Goal: Task Accomplishment & Management: Manage account settings

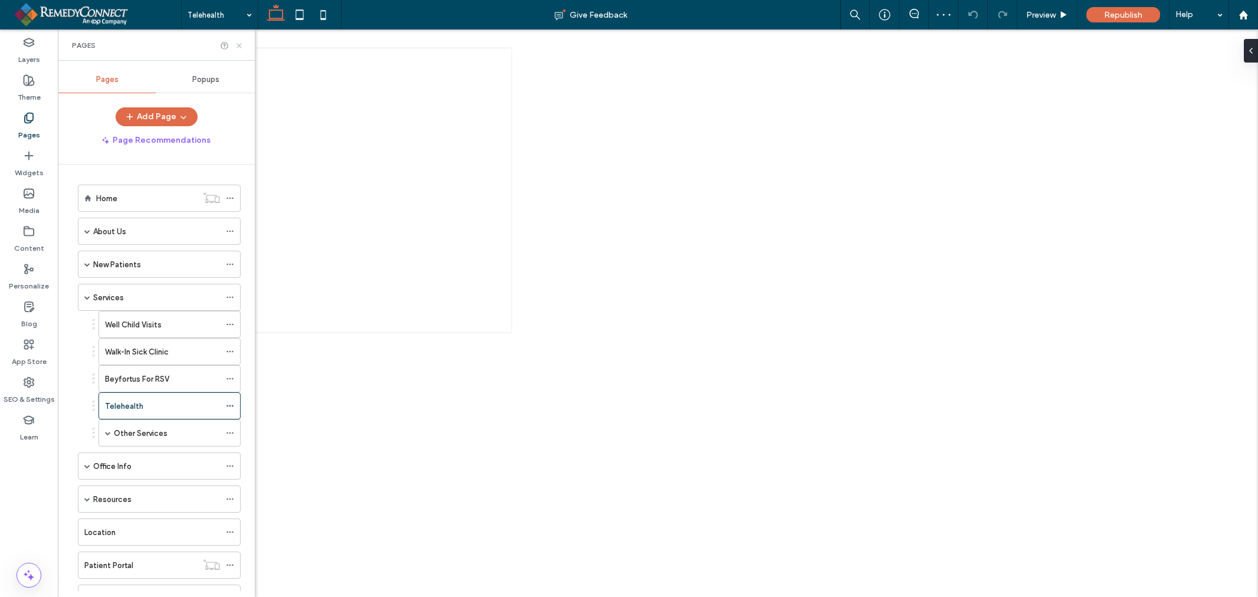
click at [234, 43] on div at bounding box center [232, 45] width 24 height 9
click at [242, 43] on icon at bounding box center [239, 45] width 9 height 9
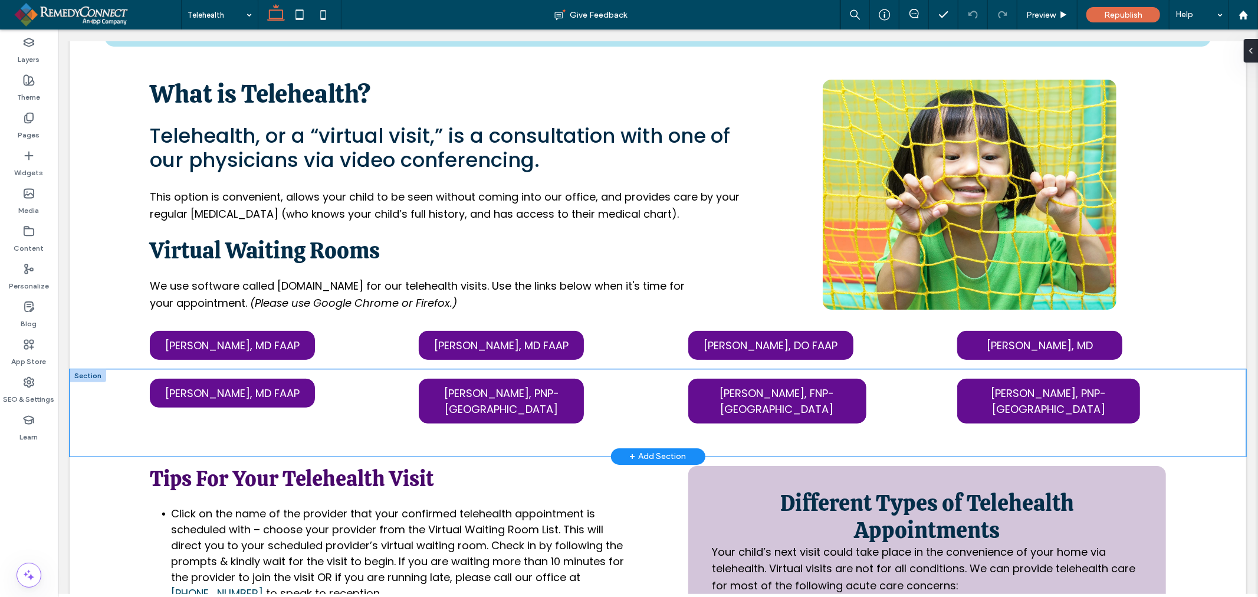
scroll to position [196, 0]
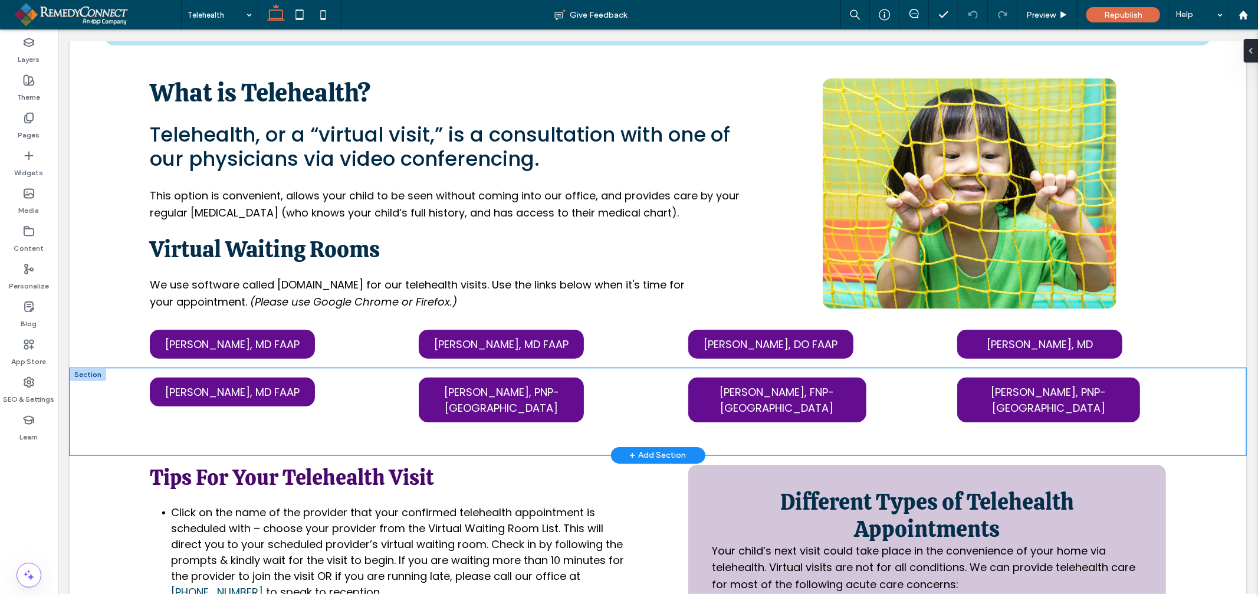
click at [373, 390] on div "[PERSON_NAME], MD FAAP [PERSON_NAME], PNP-[GEOGRAPHIC_DATA] [PERSON_NAME], FNP-…" at bounding box center [657, 410] width 1177 height 87
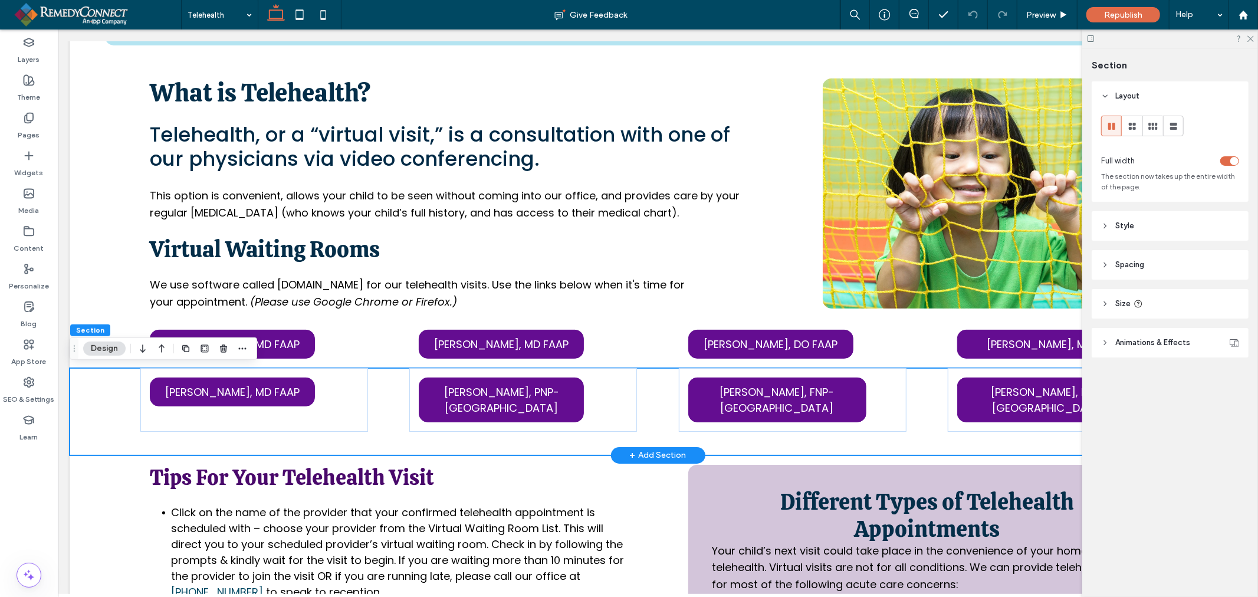
click at [653, 392] on div "[PERSON_NAME], MD FAAP [PERSON_NAME], PNP-[GEOGRAPHIC_DATA] [PERSON_NAME], FNP-…" at bounding box center [657, 410] width 1177 height 87
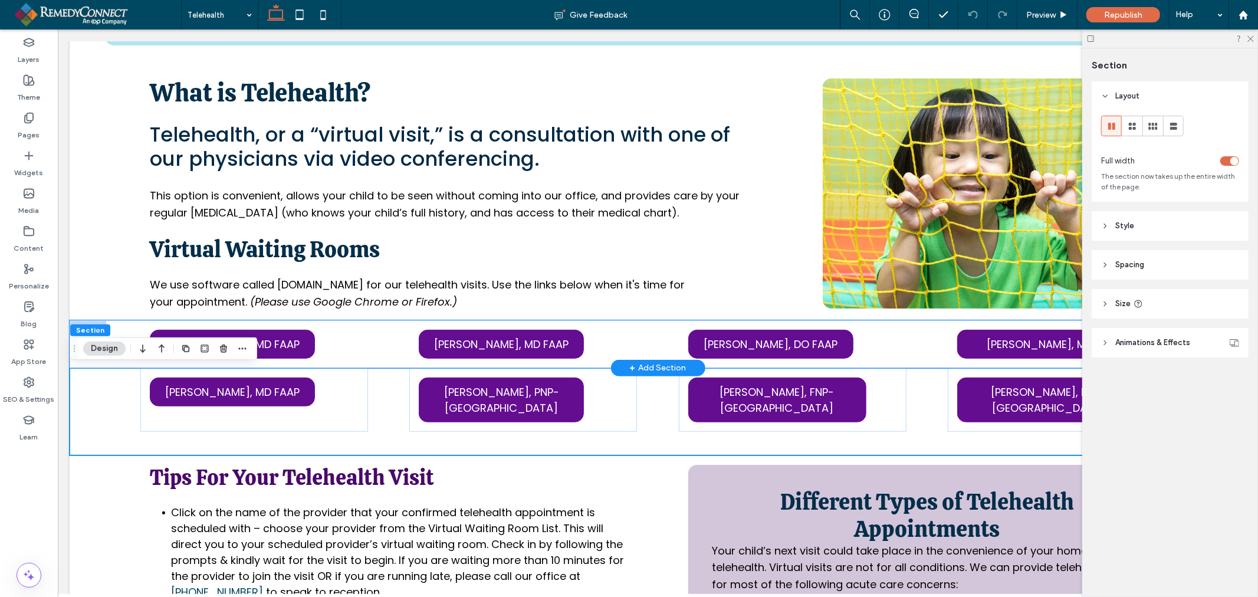
click at [396, 330] on div "[PERSON_NAME], MD FAAP [PERSON_NAME], MD FAAP [PERSON_NAME], DO FAAP [PERSON_NA…" at bounding box center [657, 344] width 1177 height 48
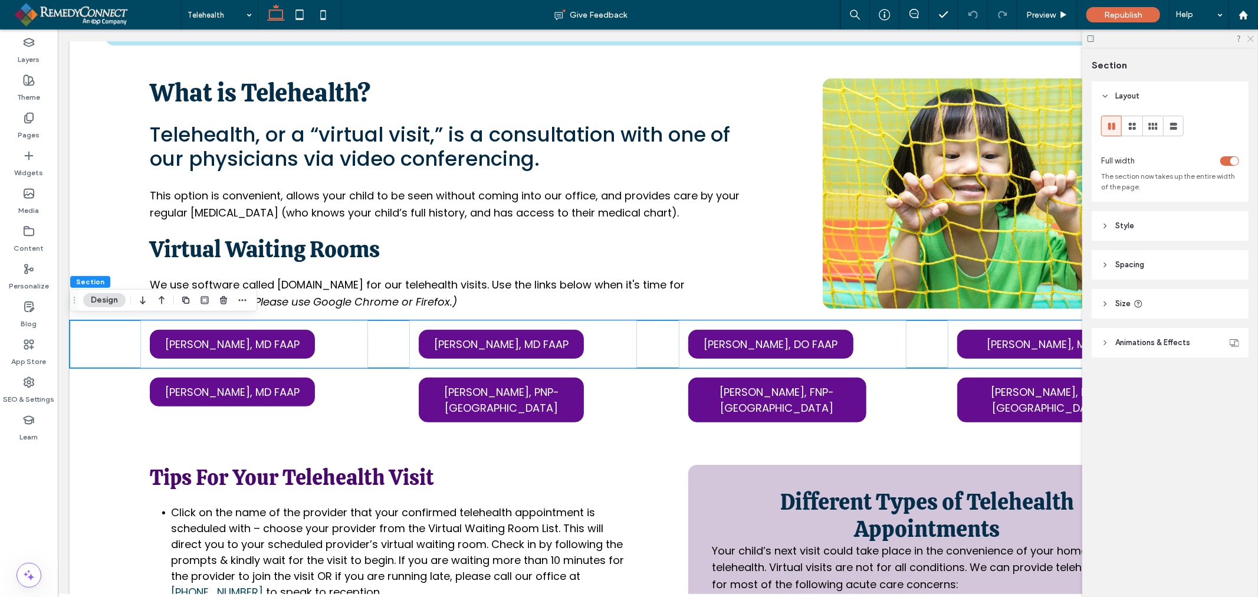
click at [1249, 37] on icon at bounding box center [1250, 38] width 8 height 8
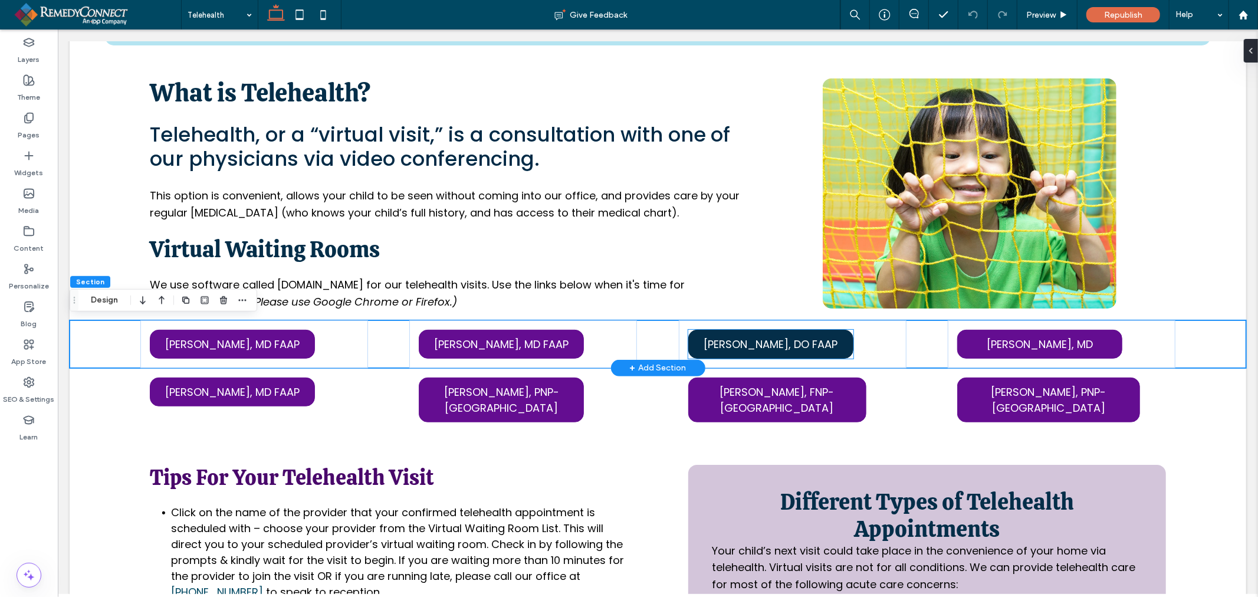
click at [834, 337] on link "[PERSON_NAME], DO FAAP" at bounding box center [770, 343] width 165 height 29
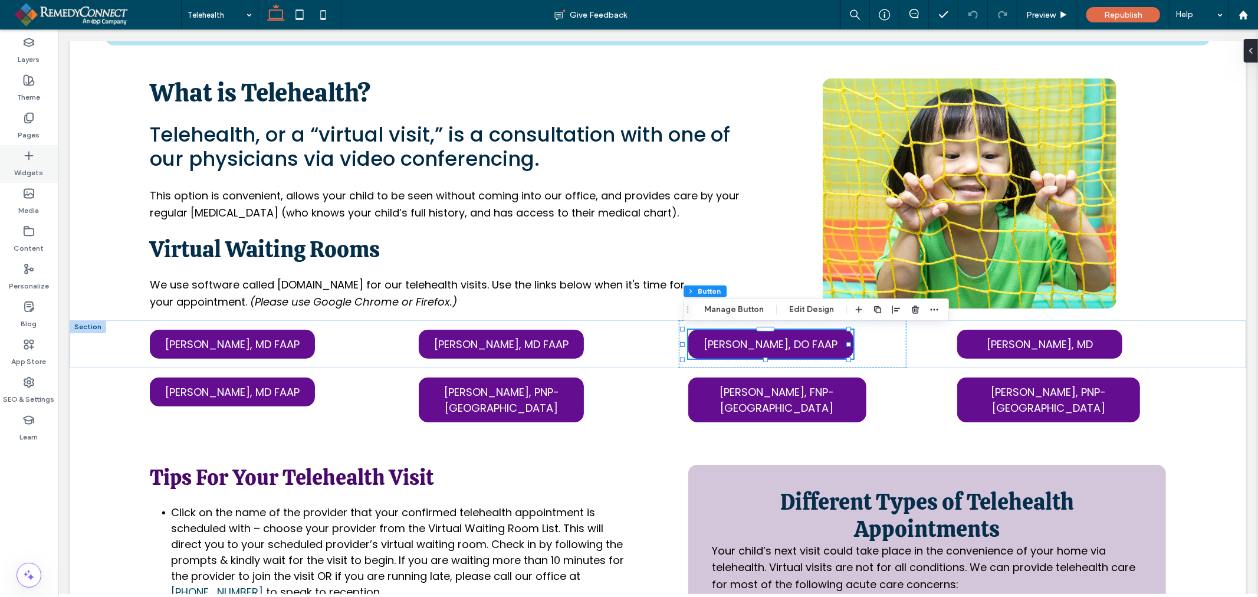
click at [27, 156] on use at bounding box center [29, 156] width 8 height 8
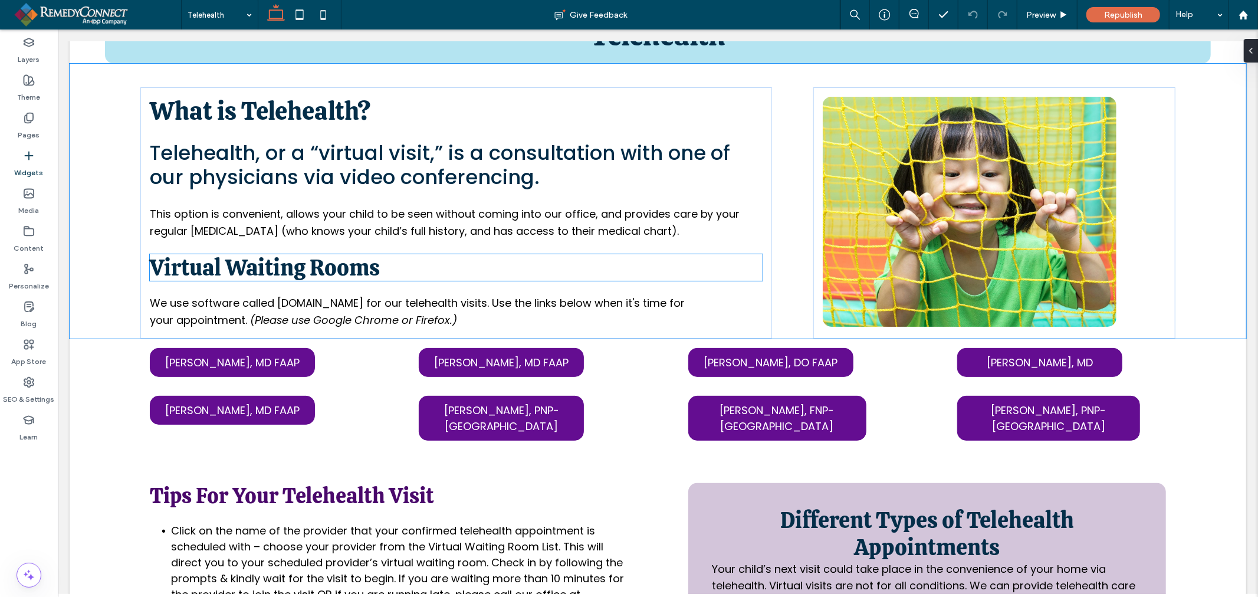
scroll to position [170, 0]
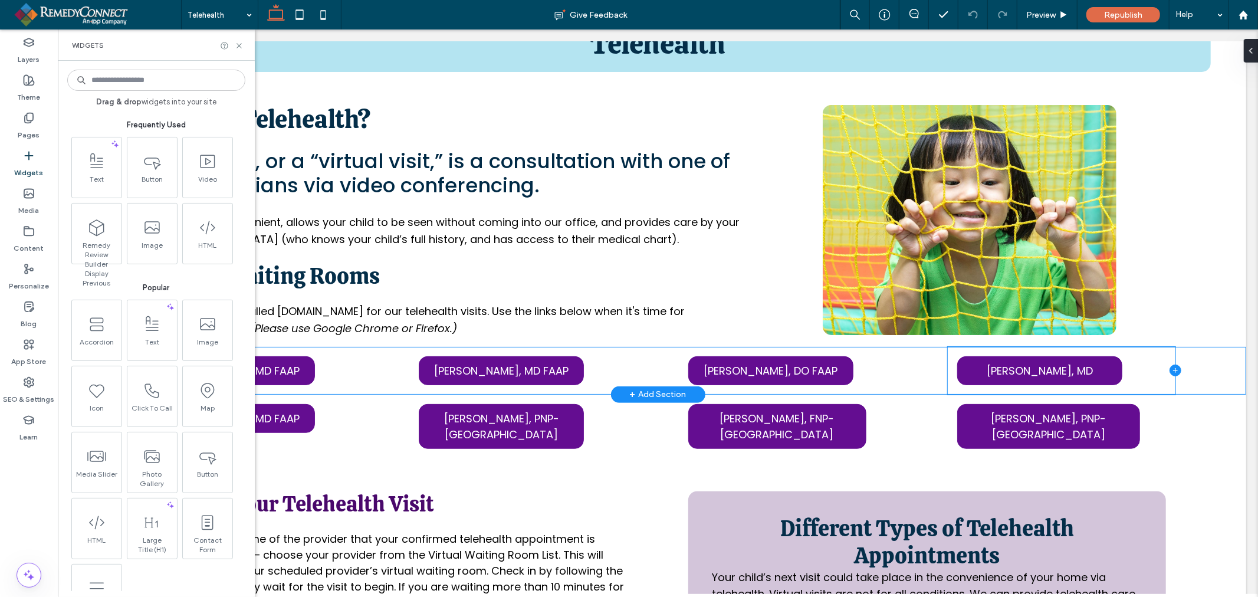
click at [1169, 370] on icon at bounding box center [1175, 370] width 12 height 12
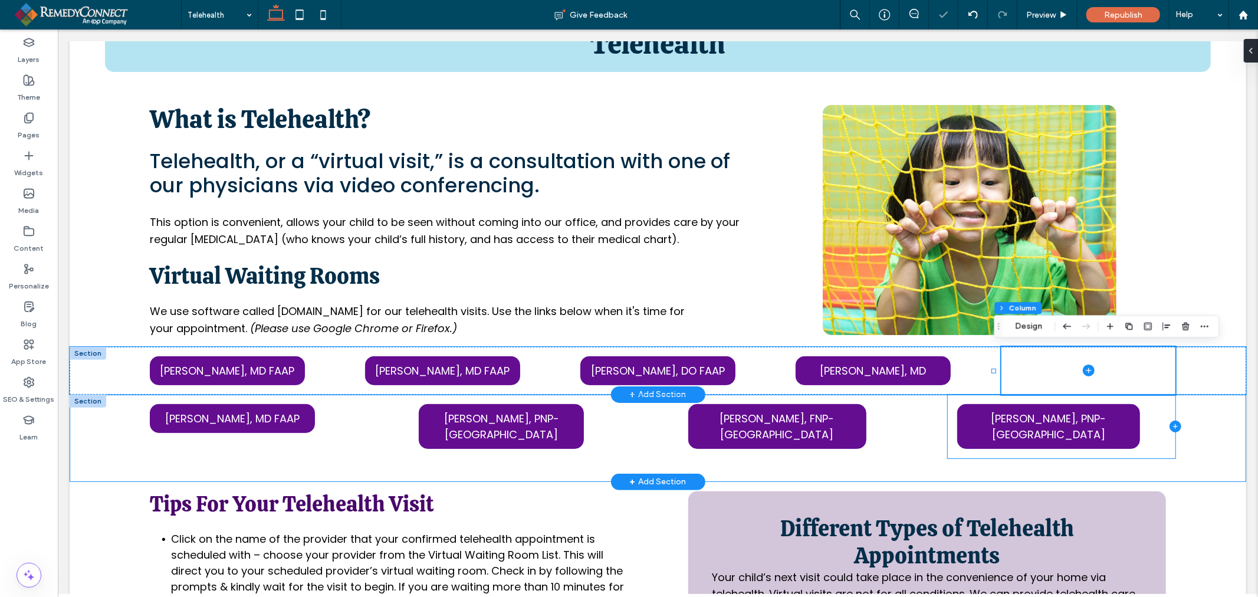
click at [1169, 420] on icon at bounding box center [1175, 426] width 12 height 12
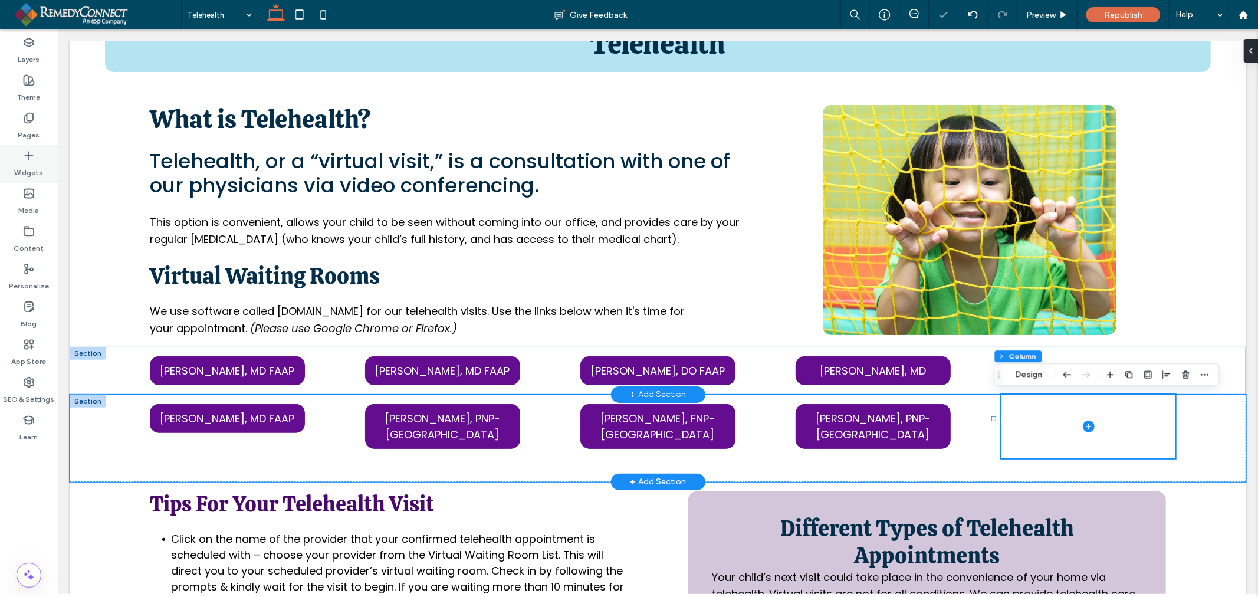
click at [33, 172] on label "Widgets" at bounding box center [29, 170] width 29 height 17
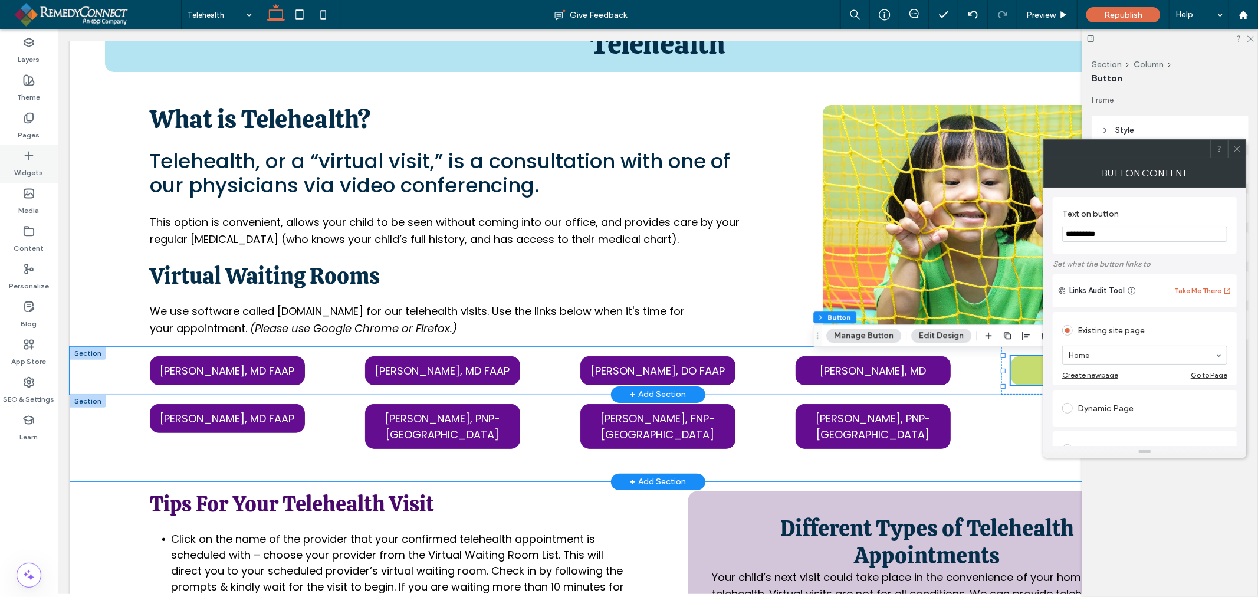
click at [36, 160] on div "Widgets" at bounding box center [29, 164] width 58 height 38
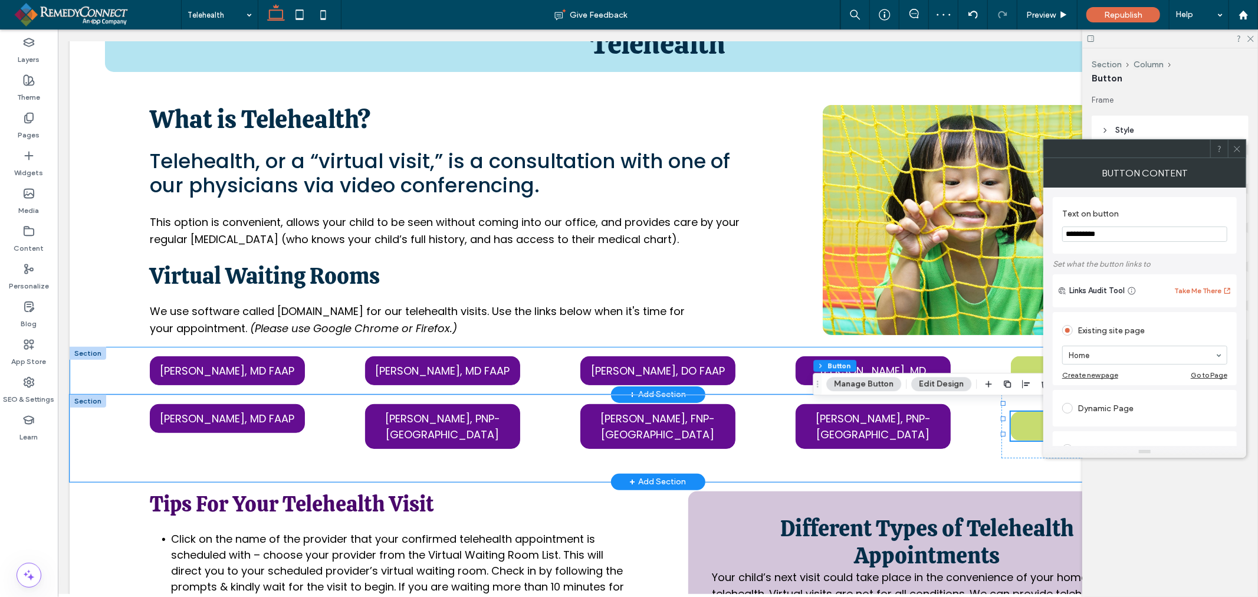
click at [1235, 155] on span at bounding box center [1237, 149] width 9 height 18
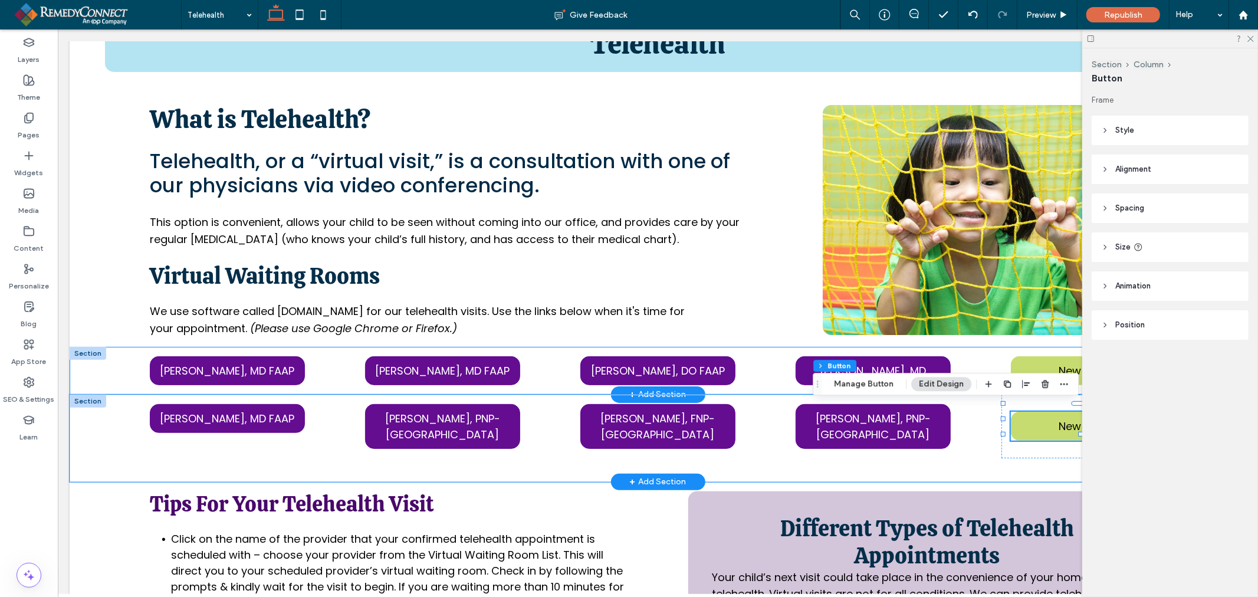
click at [1156, 130] on header "Style" at bounding box center [1170, 130] width 157 height 29
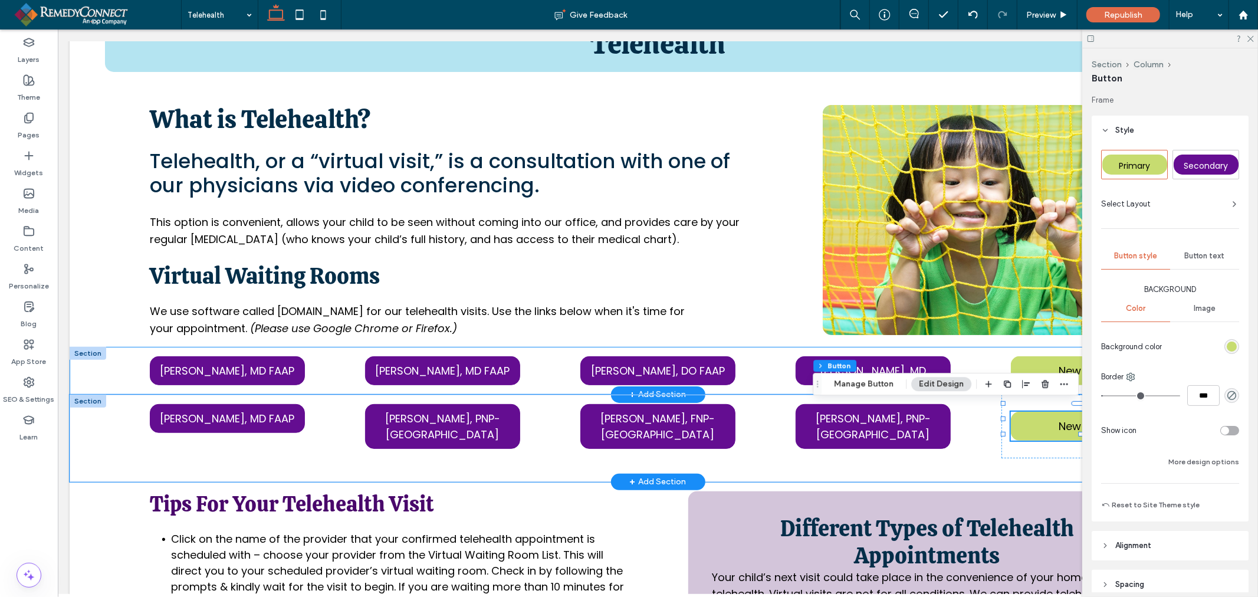
click at [1201, 162] on span "Secondary" at bounding box center [1206, 166] width 44 height 12
type input "*"
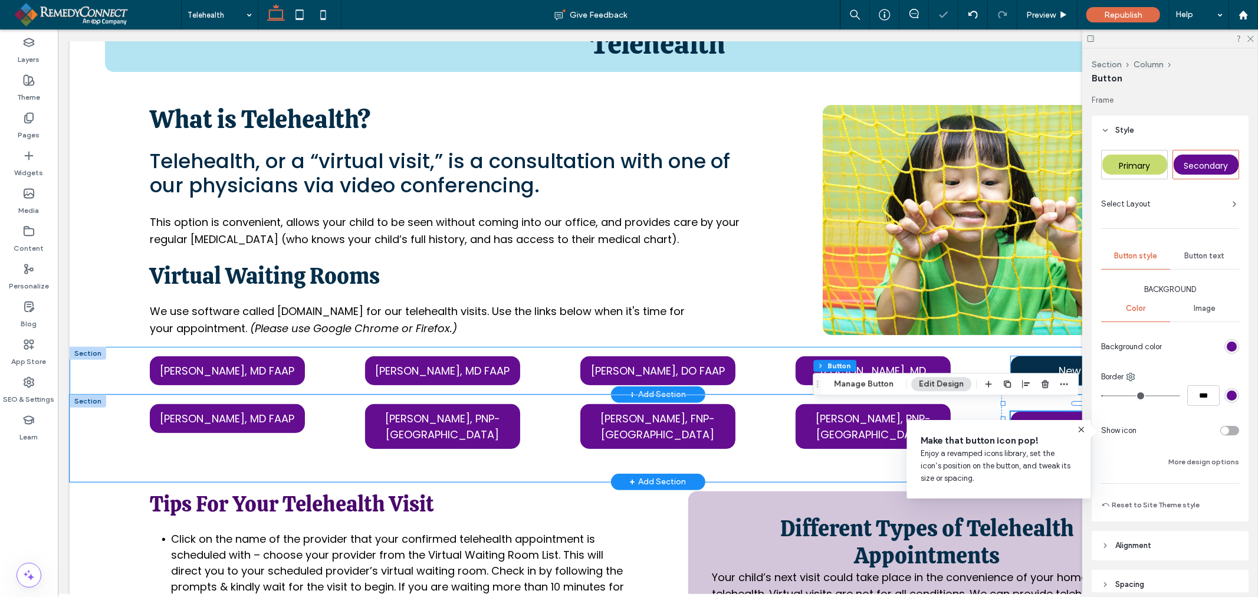
click at [1047, 365] on link "New Button" at bounding box center [1087, 370] width 155 height 29
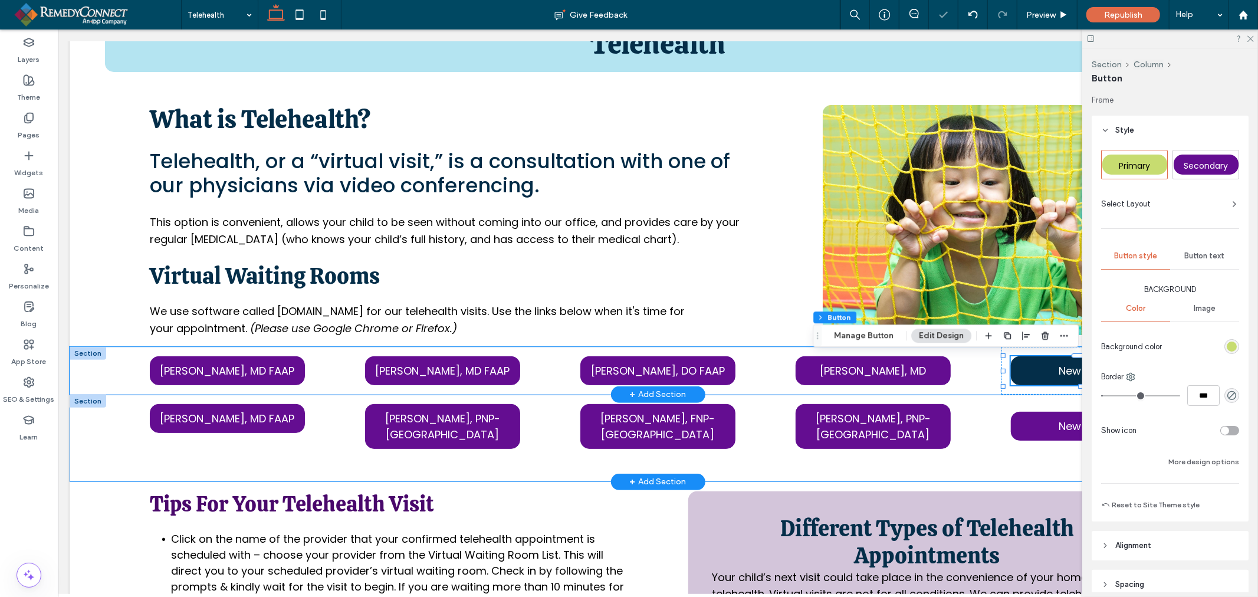
type input "**"
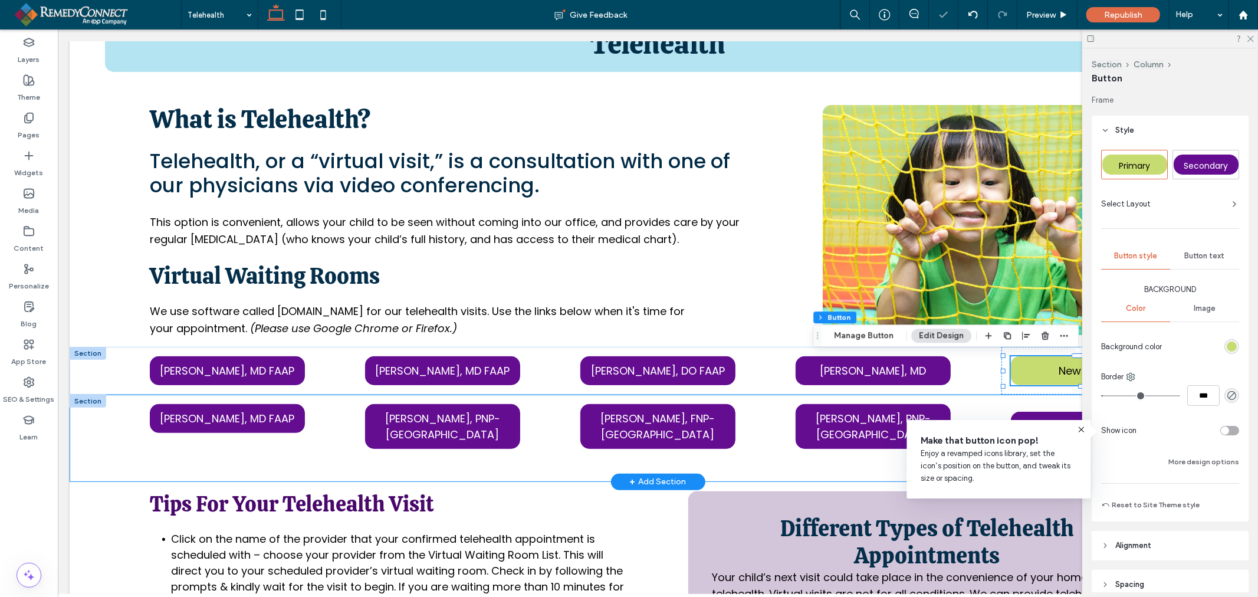
click at [1199, 162] on span "Secondary" at bounding box center [1206, 166] width 44 height 12
drag, startPoint x: 1246, startPoint y: 38, endPoint x: 1175, endPoint y: 25, distance: 72.1
click at [1246, 38] on icon at bounding box center [1250, 38] width 8 height 8
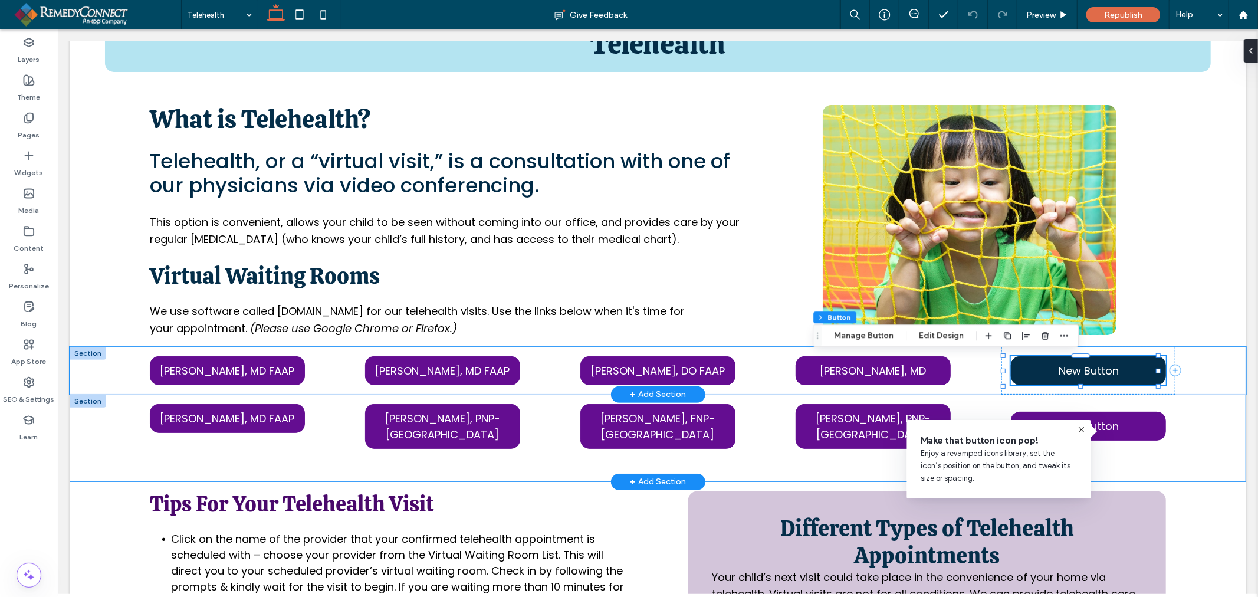
click at [1028, 373] on link "New Button" at bounding box center [1087, 370] width 155 height 29
type input "*"
click at [879, 339] on button "Manage Button" at bounding box center [863, 335] width 75 height 14
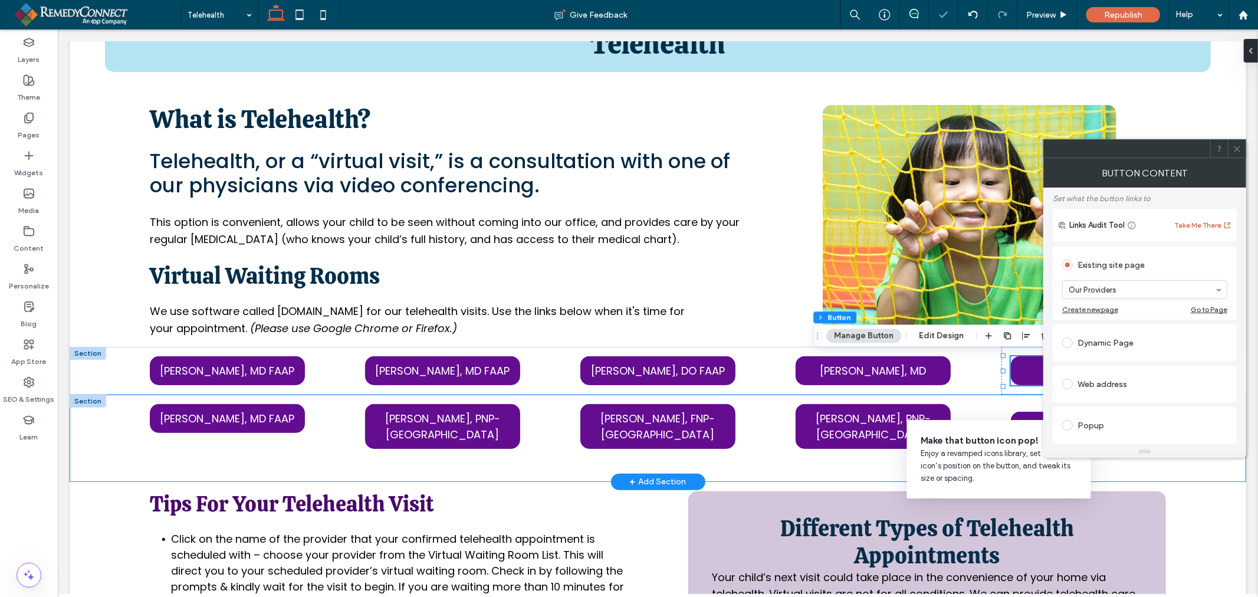
scroll to position [131, 0]
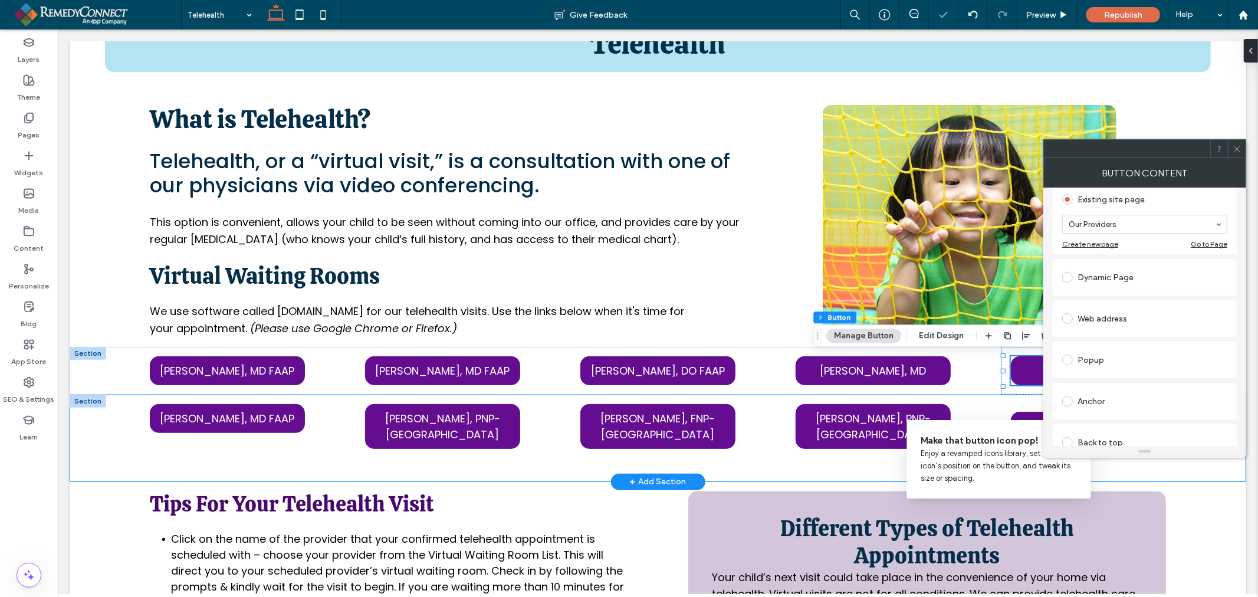
click at [1105, 280] on div "Dynamic Page" at bounding box center [1144, 277] width 165 height 19
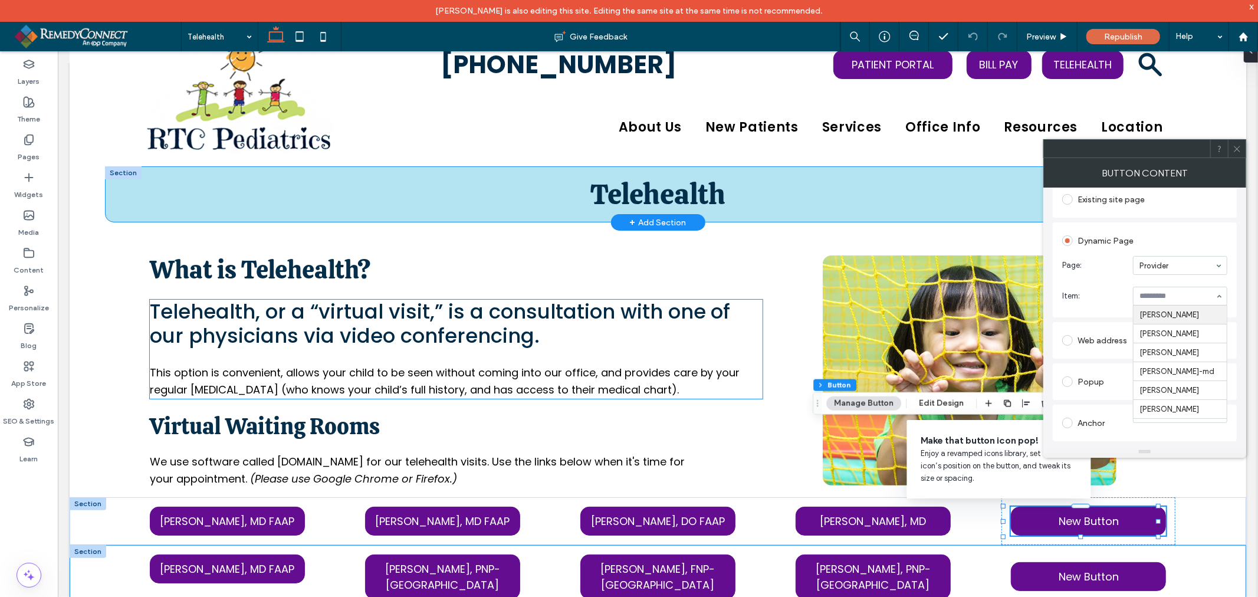
scroll to position [0, 0]
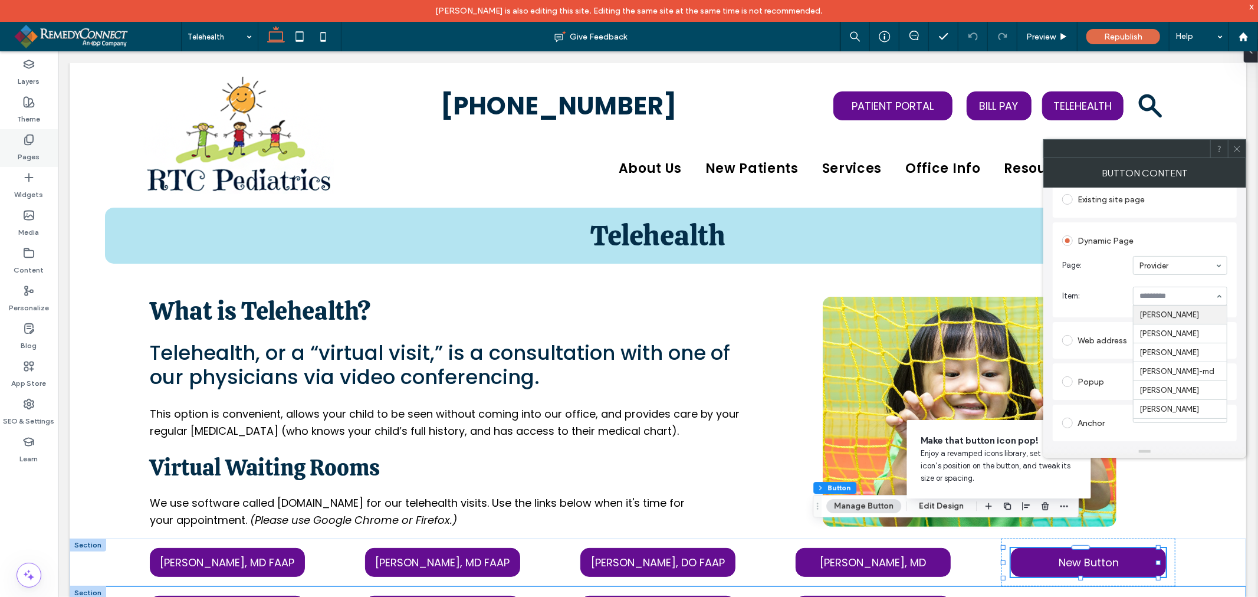
click at [41, 152] on div "Pages" at bounding box center [29, 148] width 58 height 38
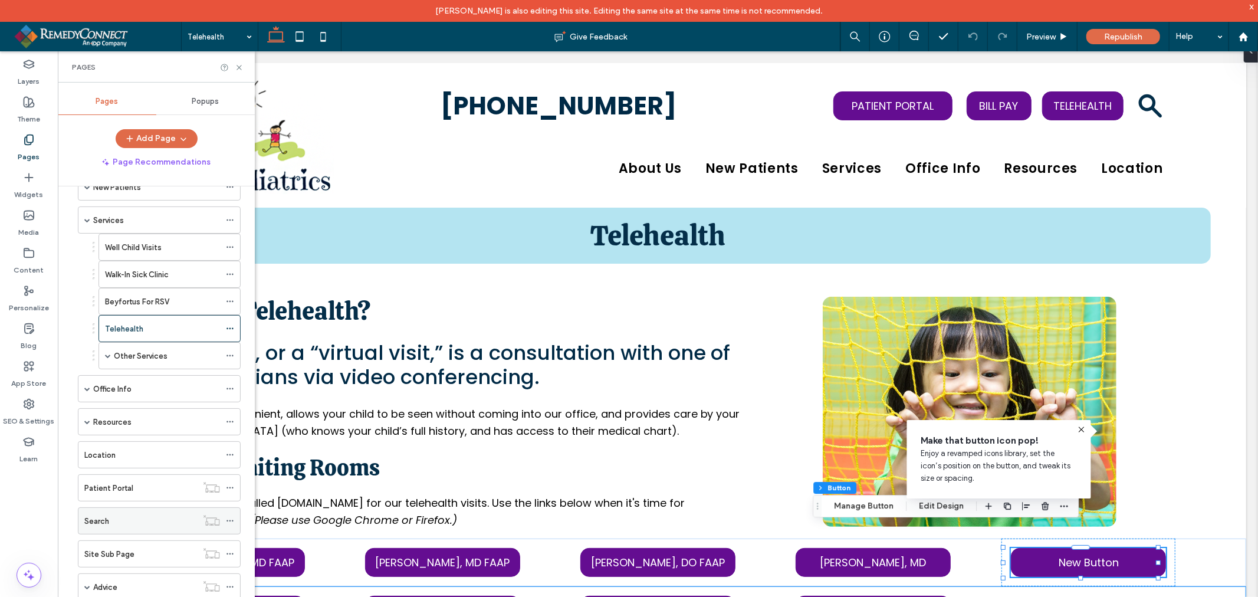
scroll to position [131, 0]
click at [116, 364] on div "Office Info" at bounding box center [156, 357] width 127 height 26
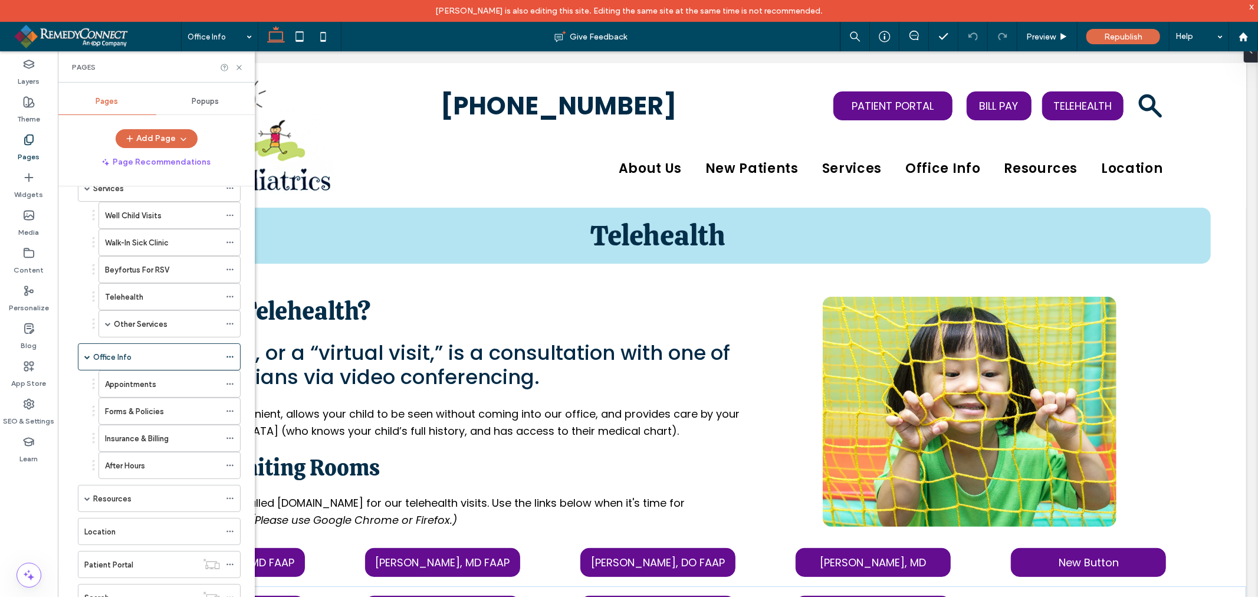
click at [136, 495] on div "Resources" at bounding box center [156, 498] width 127 height 12
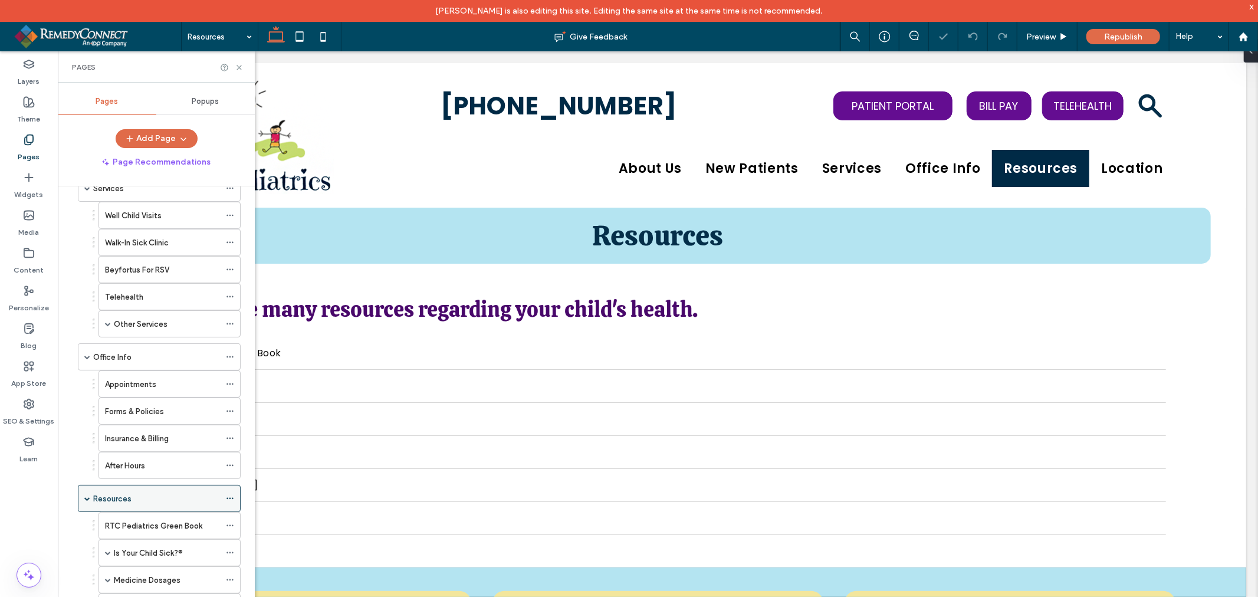
select select "Language Translate Widget"
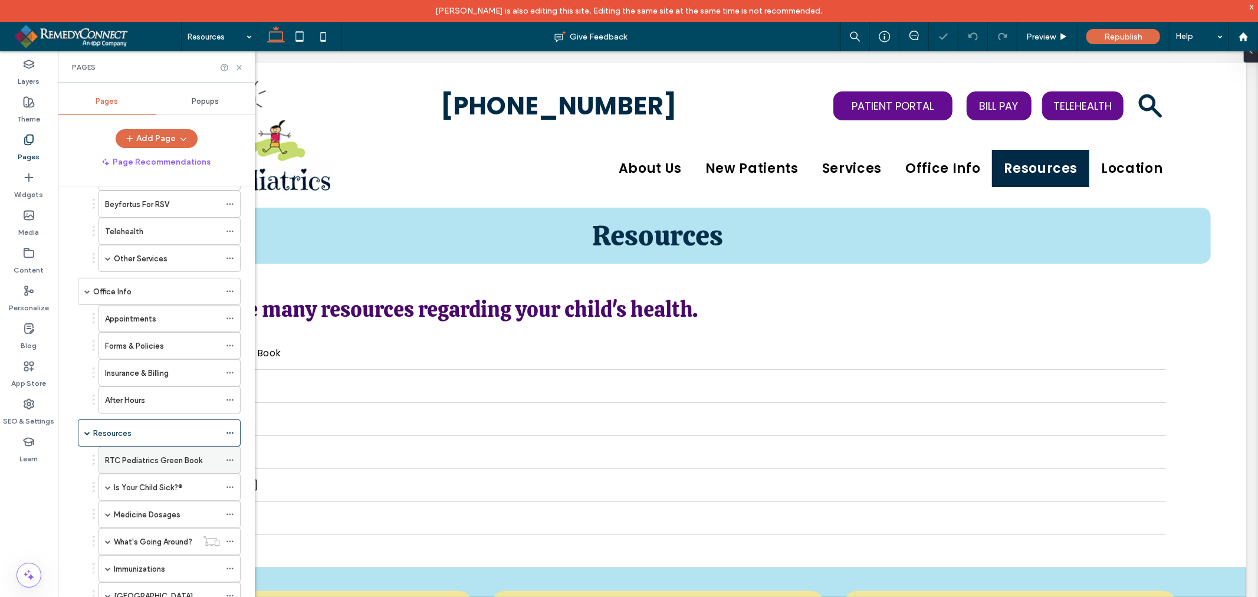
click at [188, 458] on label "RTC Pediatrics Green Book" at bounding box center [153, 460] width 97 height 21
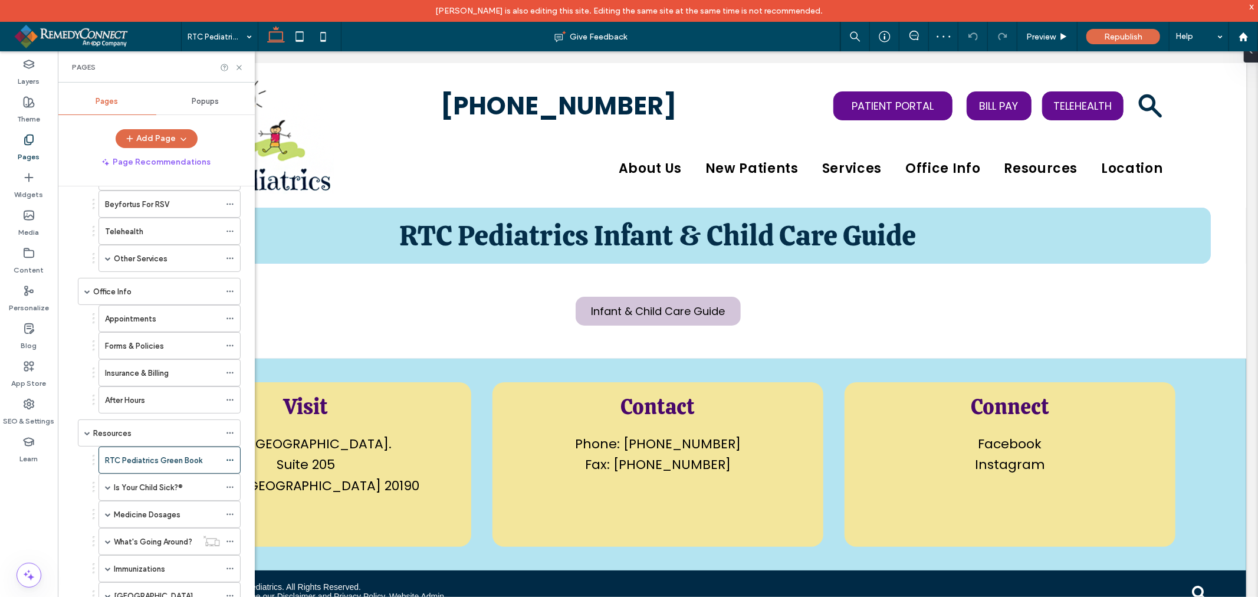
click at [645, 236] on span "RTC Pediatrics Infant & Child Care Guide" at bounding box center [657, 234] width 517 height 37
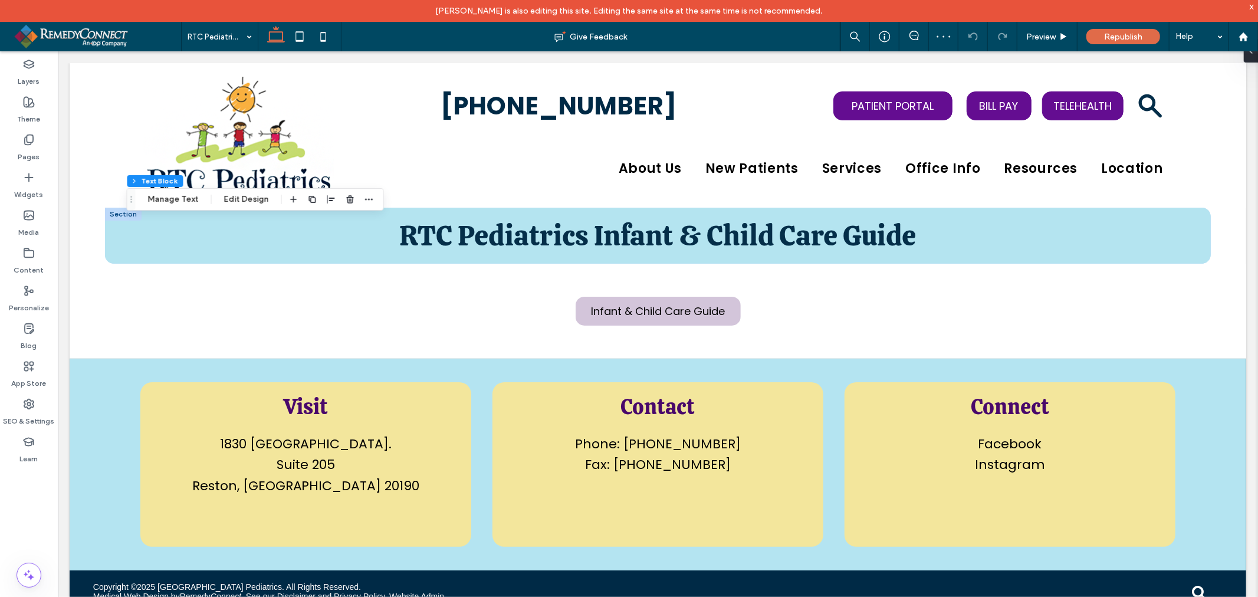
select select "Language Translate Widget"
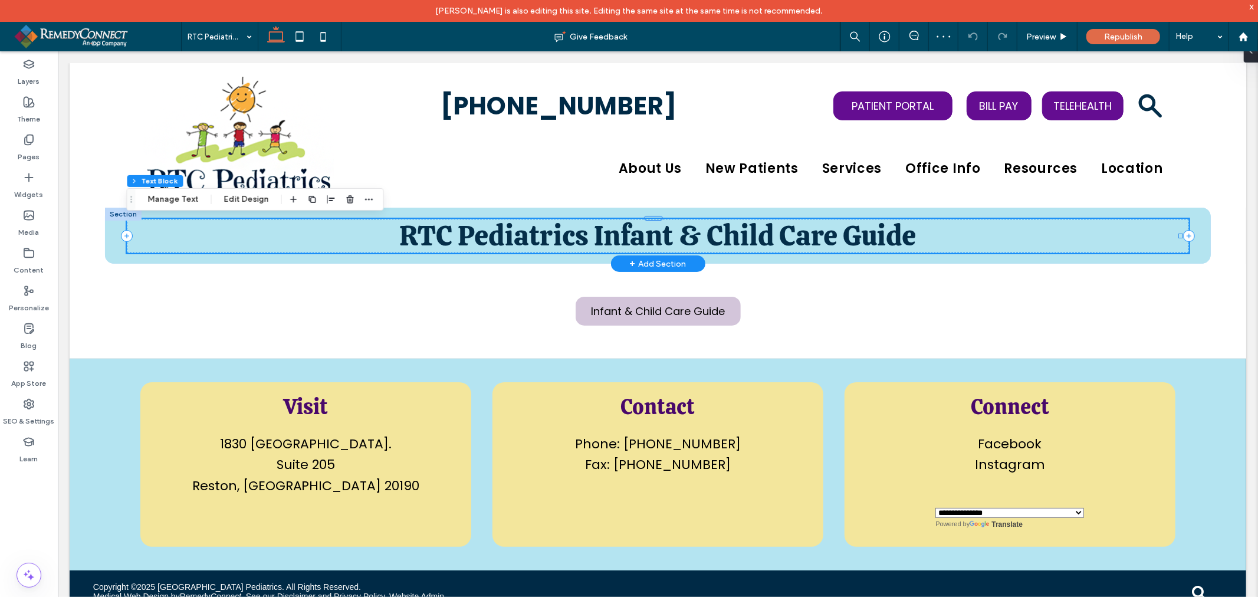
click at [652, 238] on span "RTC Pediatrics Infant & Child Care Guide" at bounding box center [657, 234] width 517 height 37
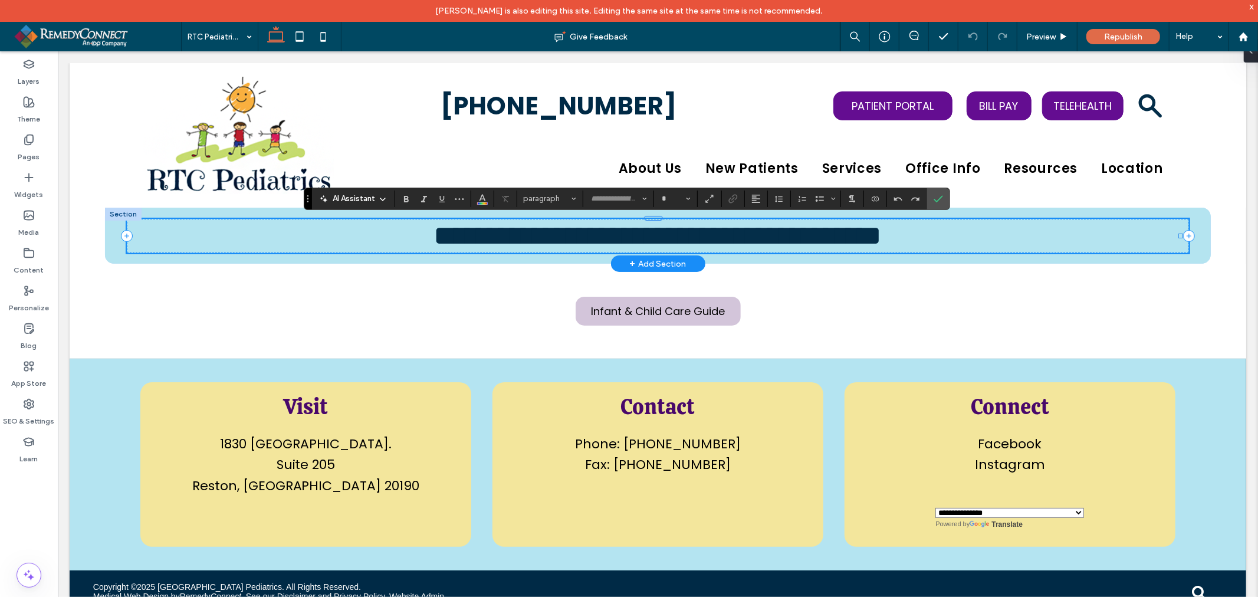
type input "*********"
type input "**"
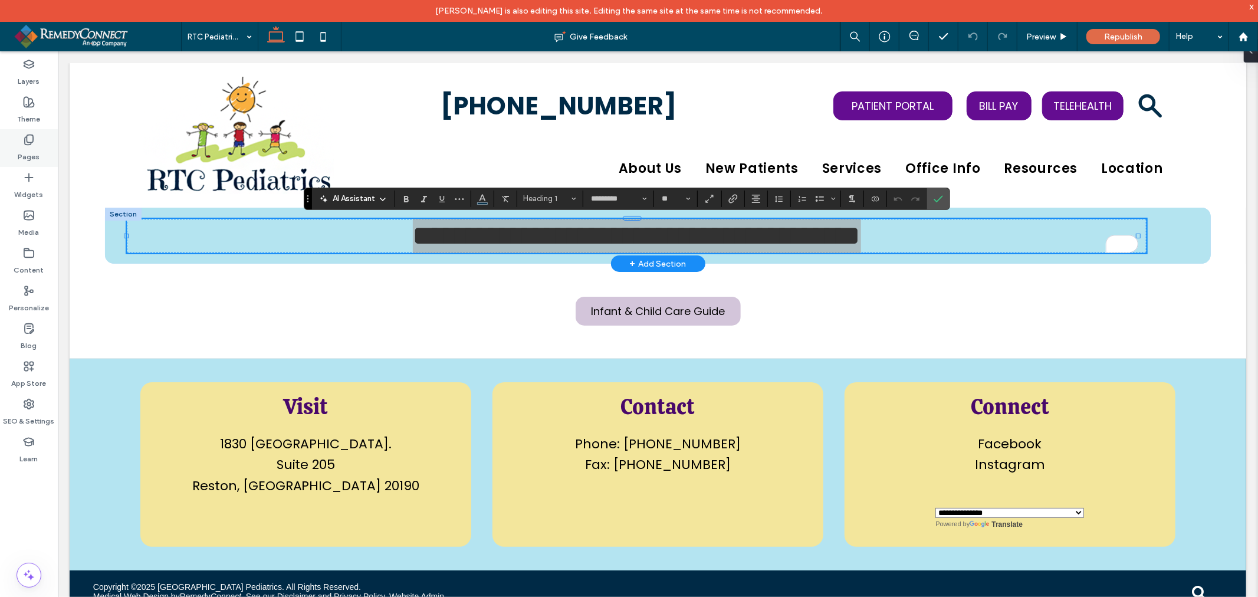
click at [40, 151] on div "Pages" at bounding box center [29, 148] width 58 height 38
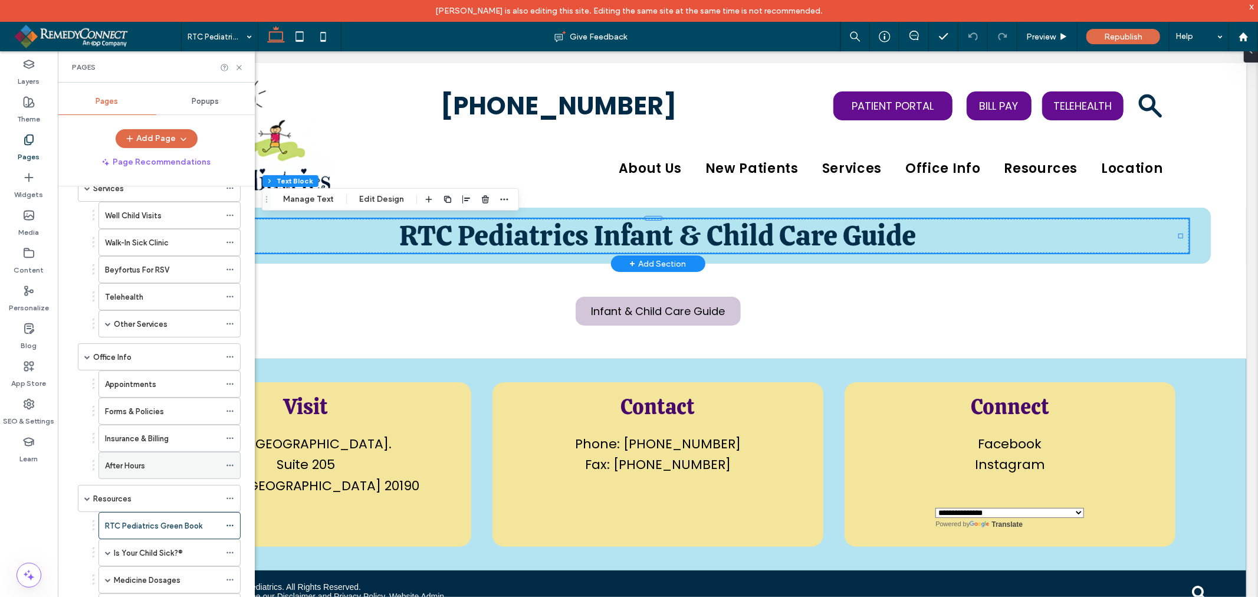
scroll to position [196, 0]
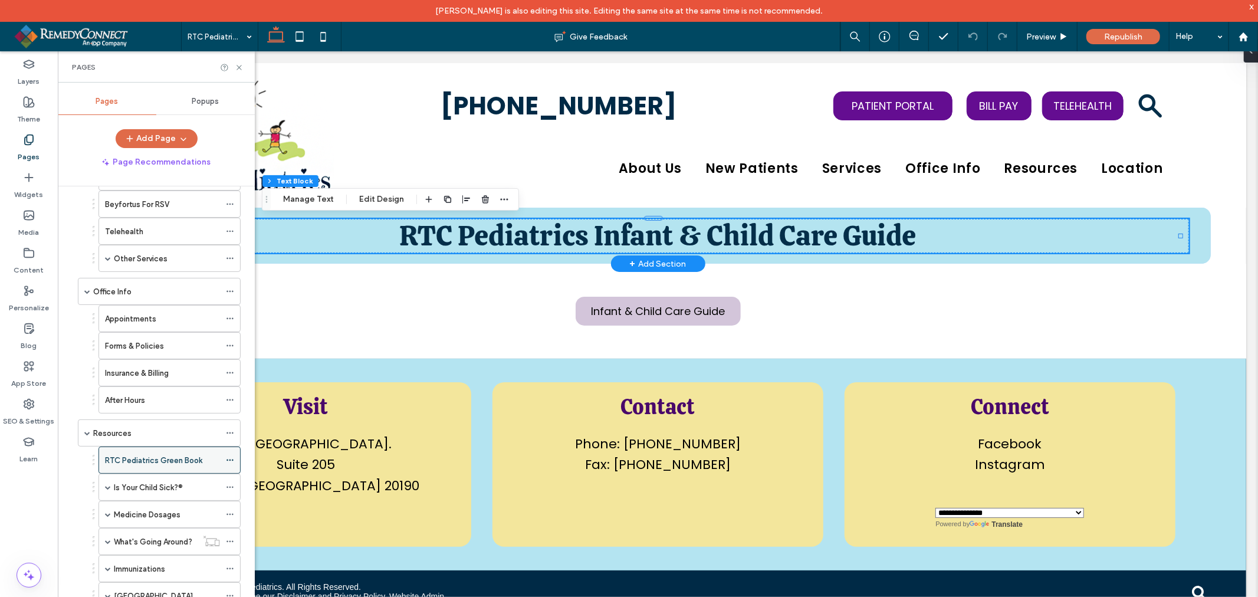
click at [226, 463] on icon at bounding box center [230, 460] width 8 height 8
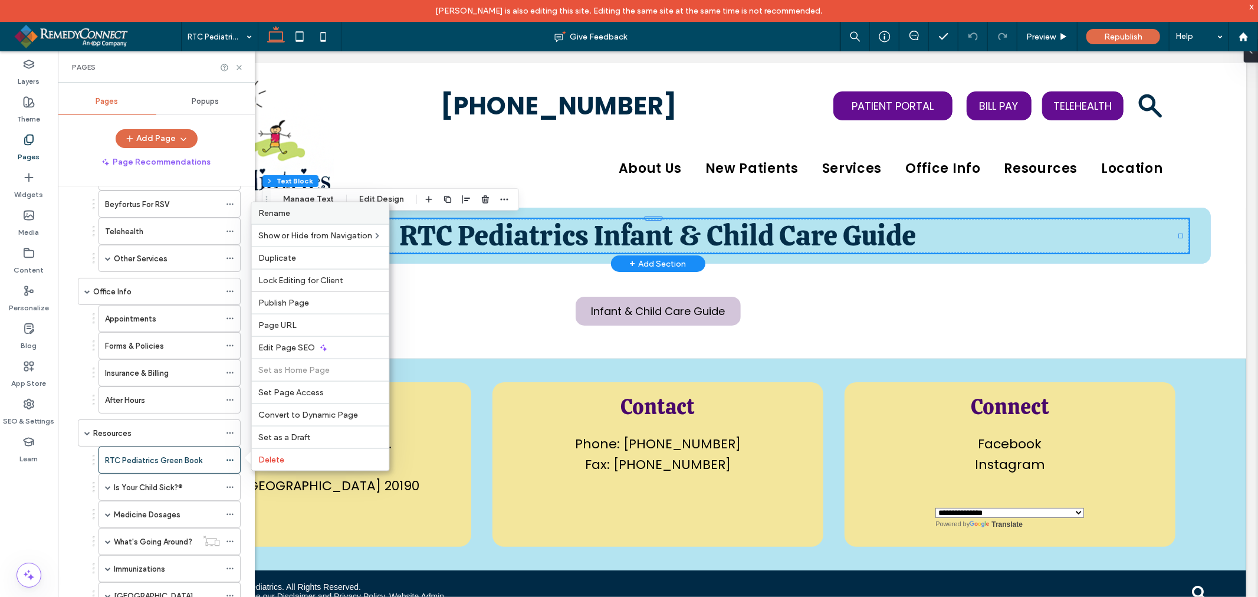
click at [280, 221] on div "Rename" at bounding box center [320, 213] width 137 height 22
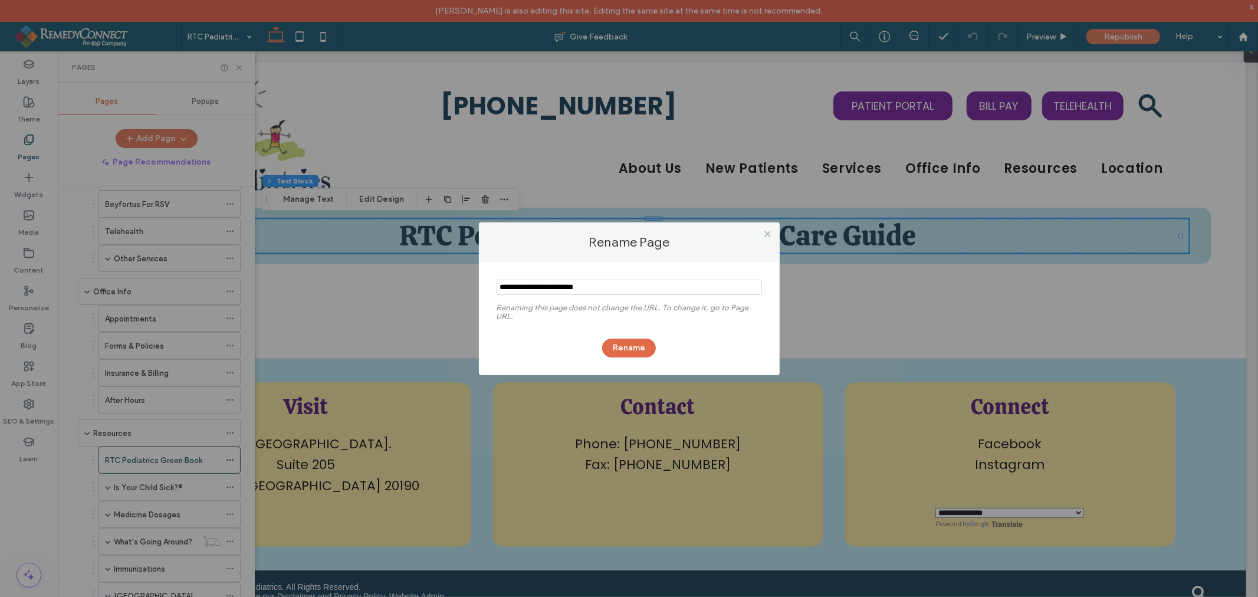
click at [551, 285] on input "notEmpty" at bounding box center [629, 287] width 265 height 15
type input "**********"
click at [629, 343] on button "Rename" at bounding box center [629, 348] width 54 height 19
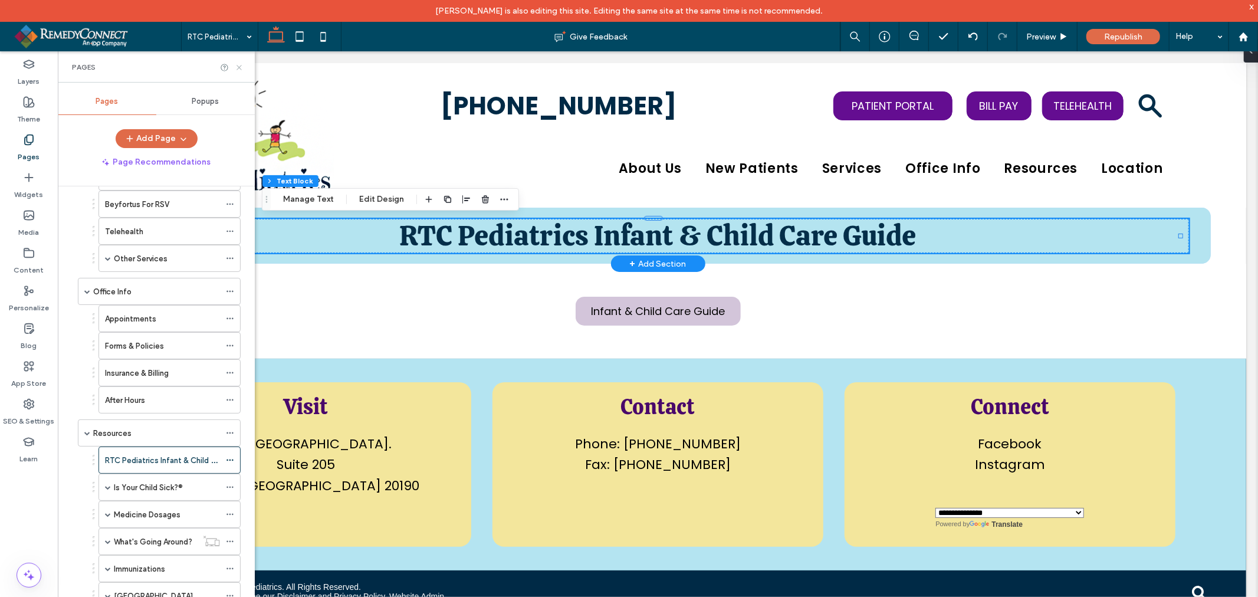
click at [242, 68] on icon at bounding box center [239, 67] width 9 height 9
